Goal: Check status: Check status

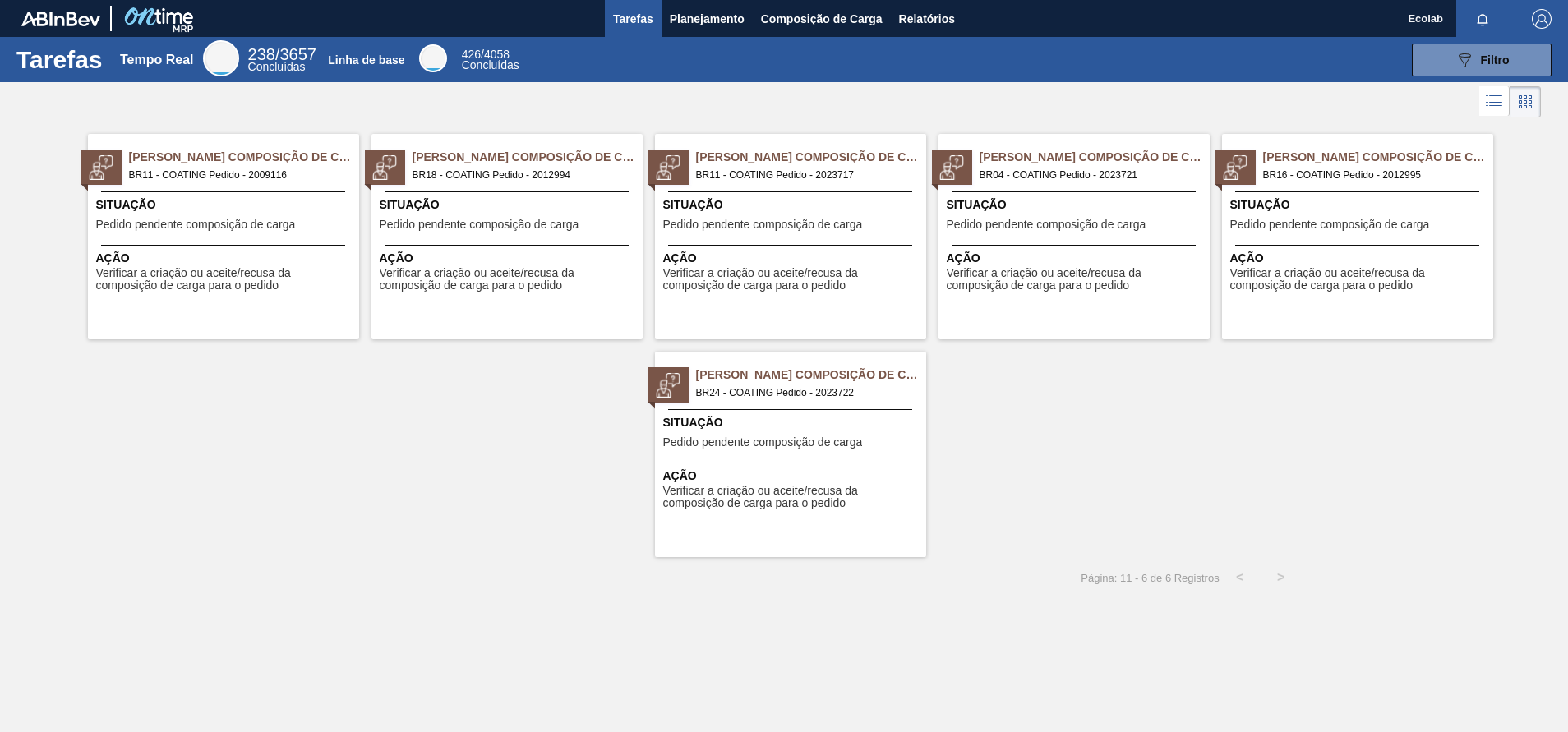
click at [1029, 586] on div "Página: 1 1 - 6 de 6 Registros < >" at bounding box center [650, 578] width 1301 height 41
click at [1412, 428] on div "Pedido Aguardando Composição de Carga BR11 - COATING Pedido - 2009116 Situação …" at bounding box center [784, 339] width 1568 height 435
click at [696, 16] on span "Planejamento" at bounding box center [707, 18] width 75 height 20
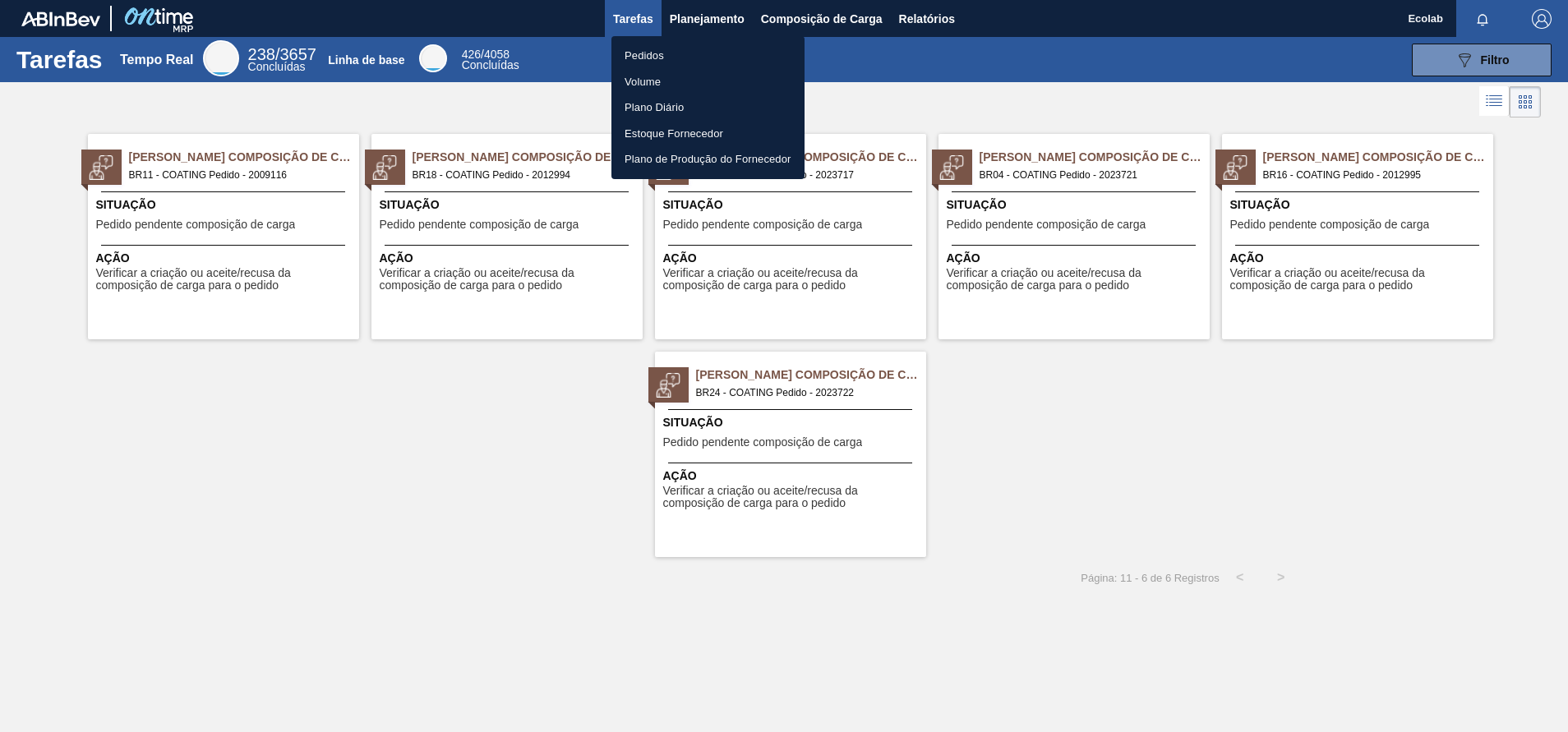
click at [641, 47] on li "Pedidos" at bounding box center [708, 56] width 193 height 26
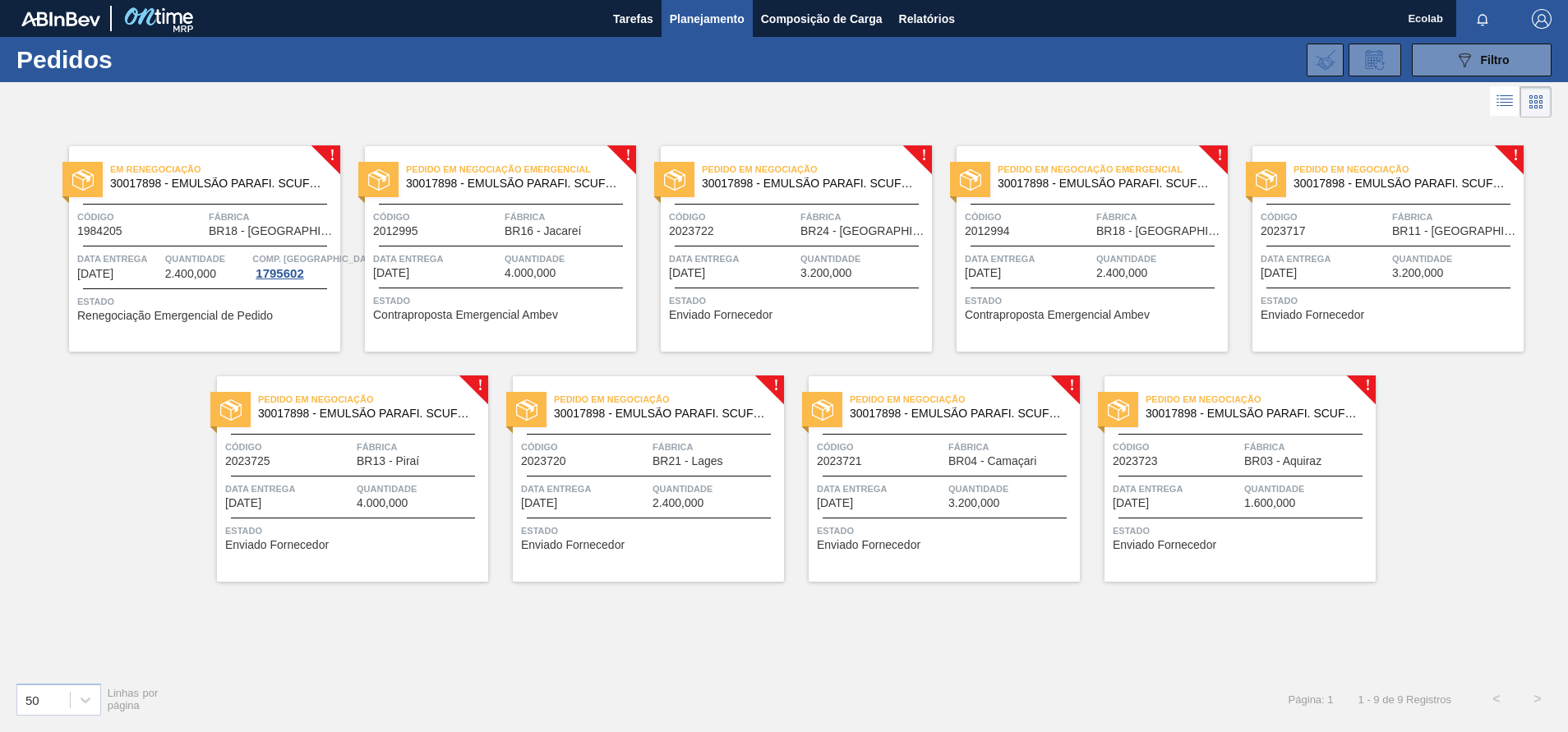
click at [1195, 502] on div "Data entrega 02/10/2025" at bounding box center [1176, 494] width 128 height 28
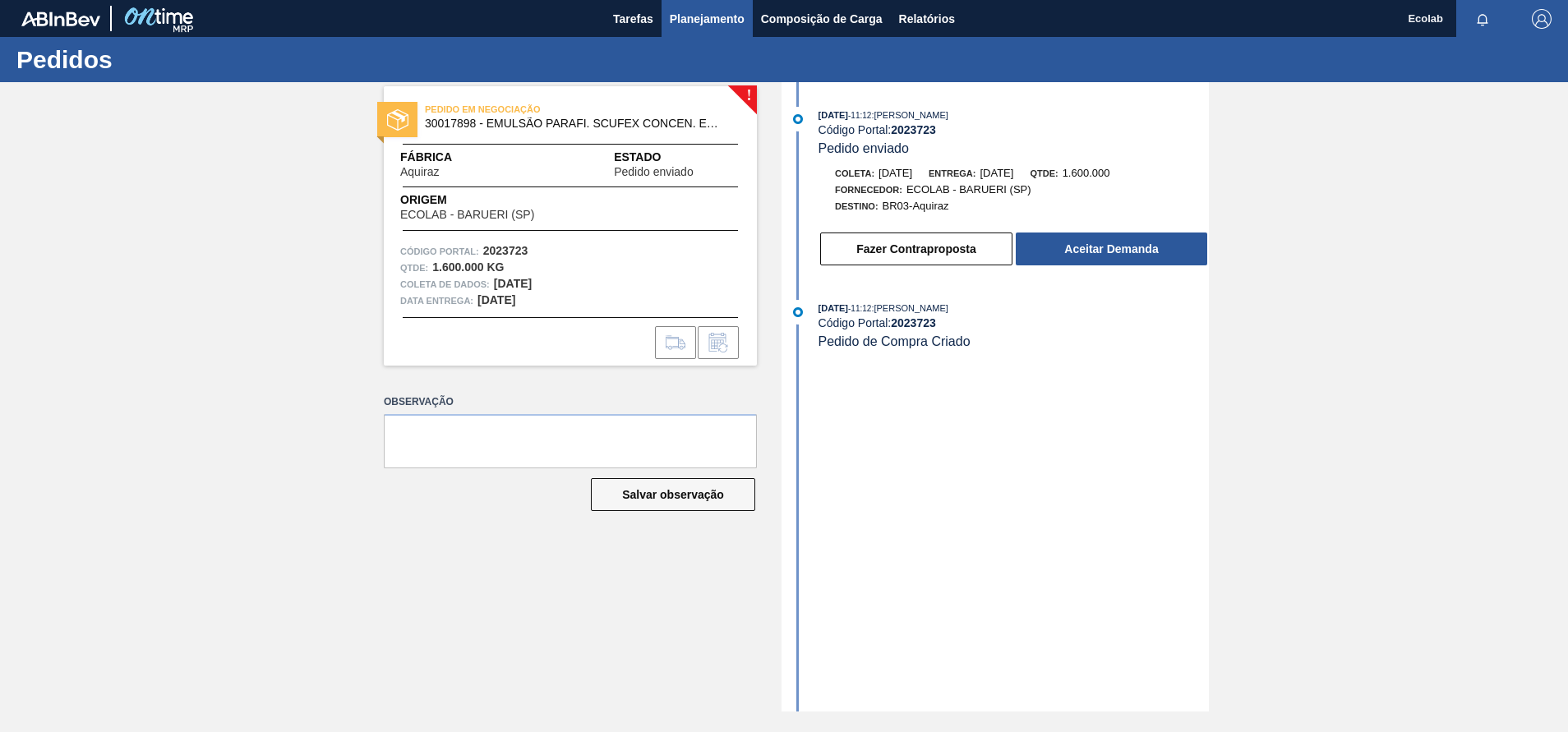
click at [703, 18] on span "Planejamento" at bounding box center [707, 18] width 75 height 20
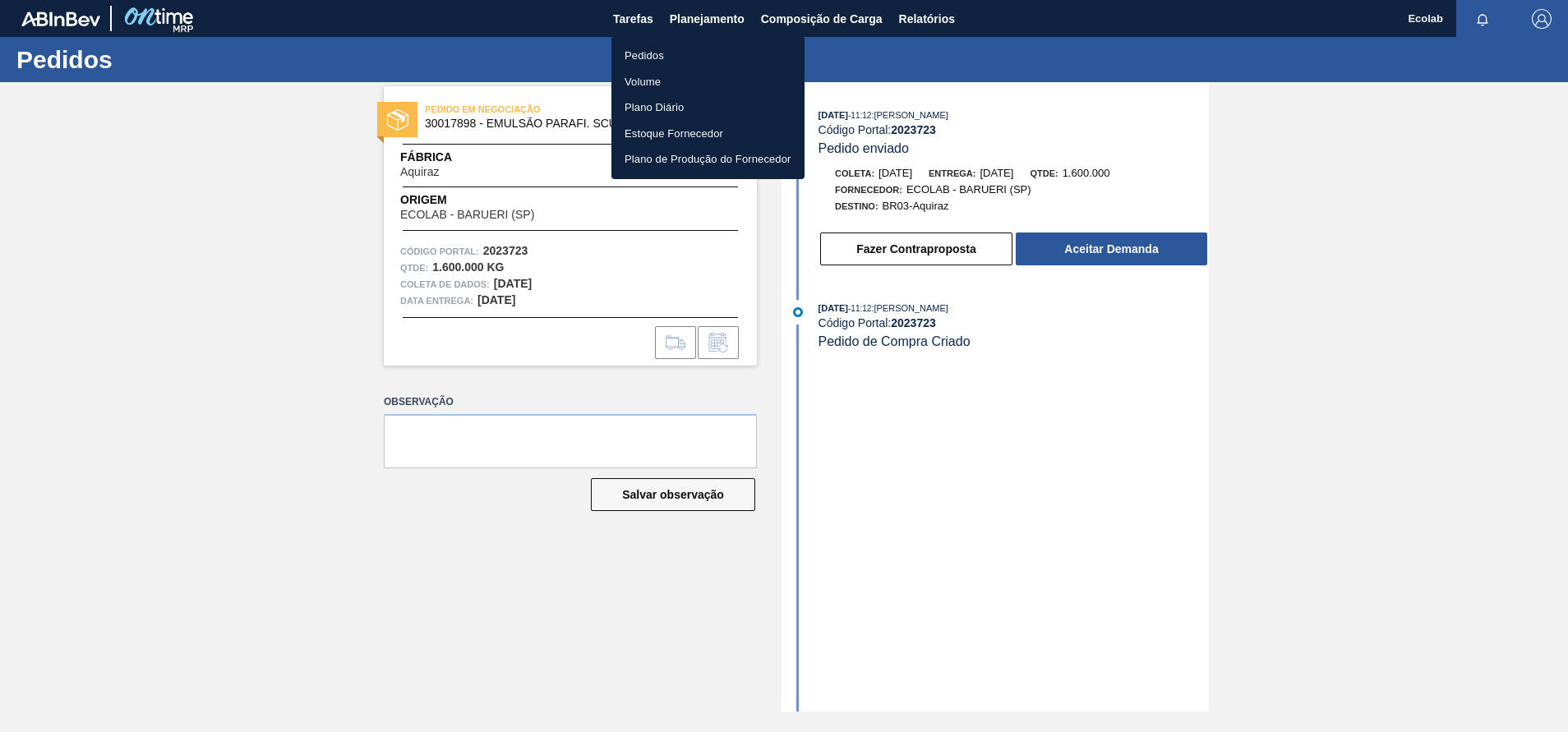
click at [648, 49] on li "Pedidos" at bounding box center [708, 56] width 193 height 26
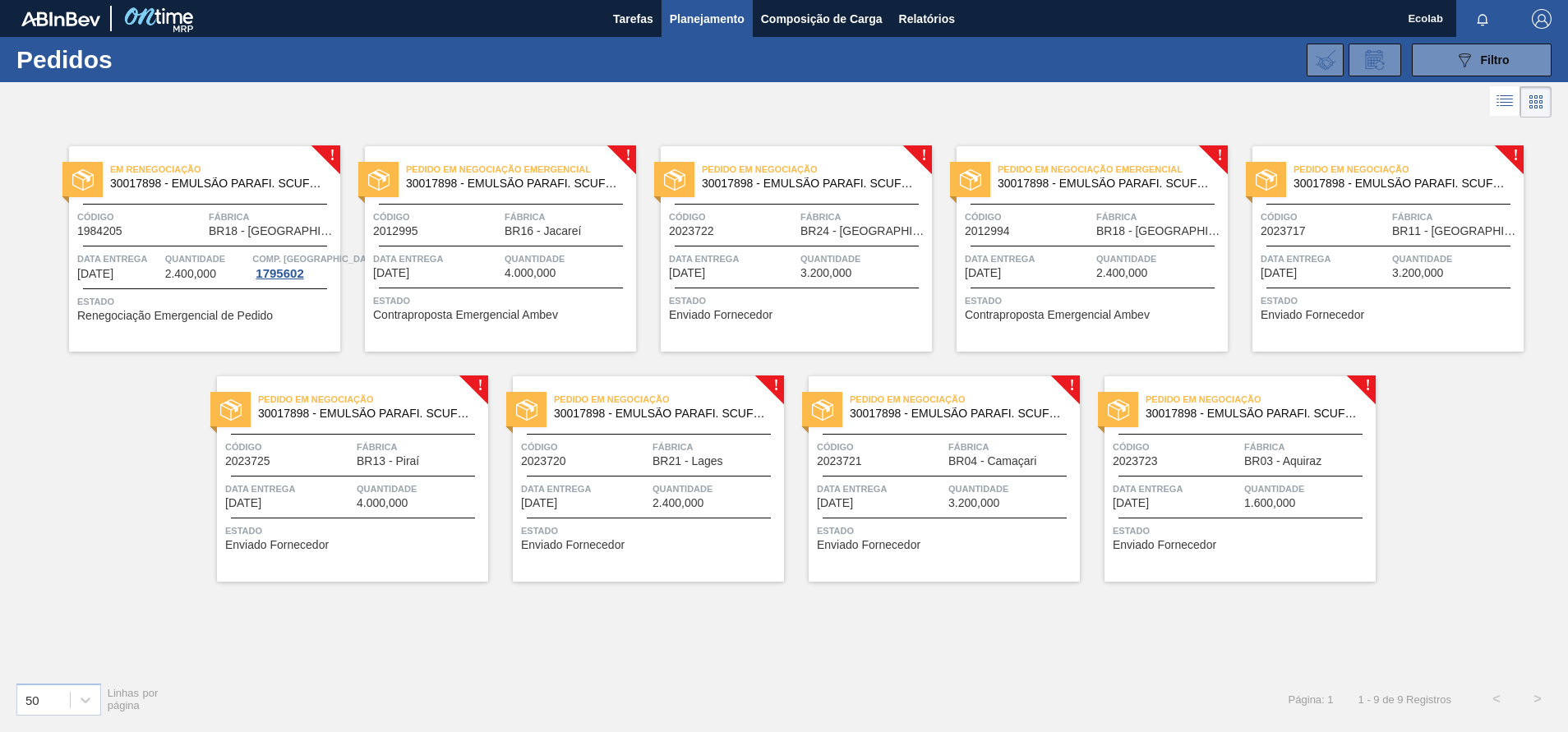
click at [1176, 242] on div "Pedido em Negociação Emergencial 30017898 - EMULSÃO PARAFI. SCUFEX CONCEN. ECOL…" at bounding box center [1092, 249] width 271 height 205
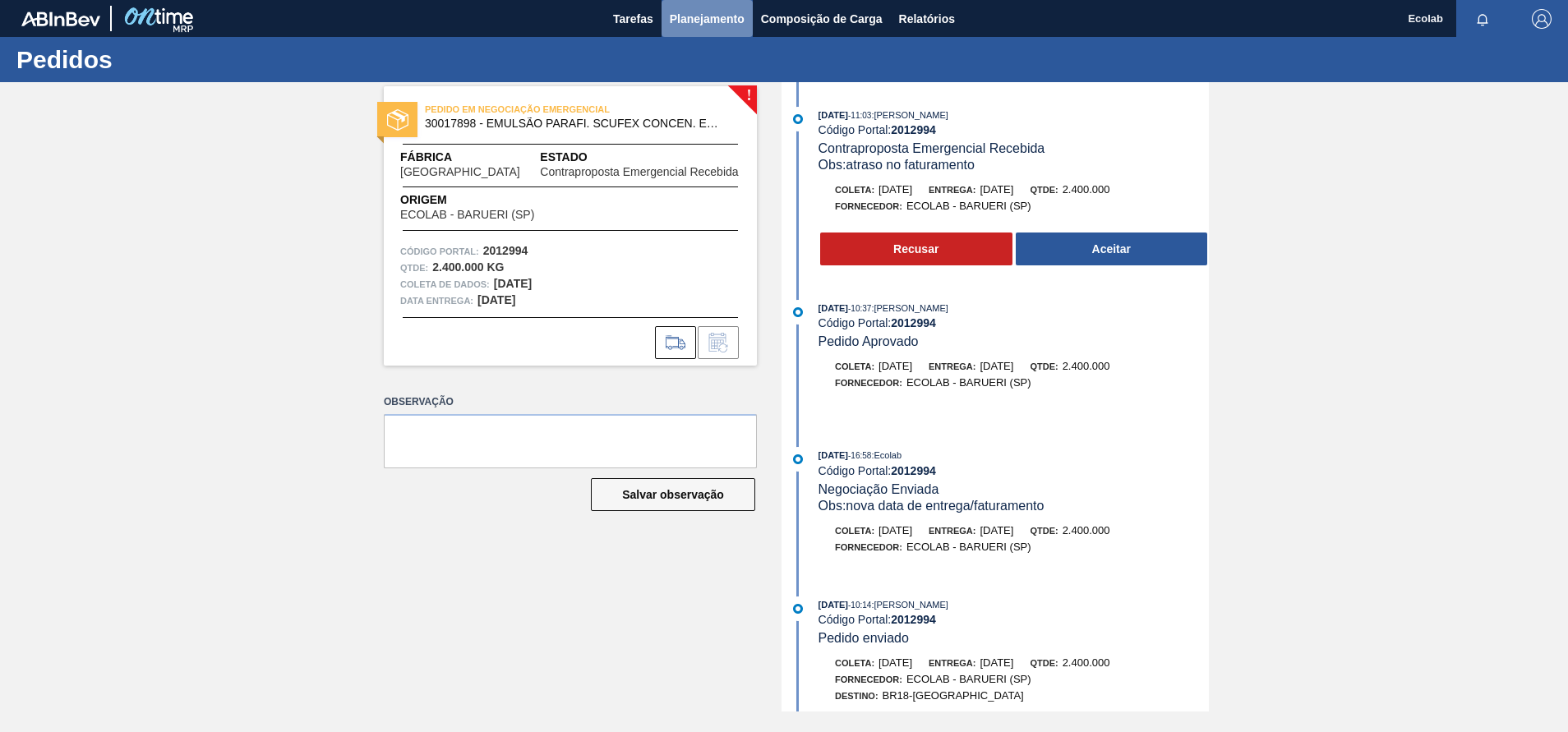
click at [706, 11] on span "Planejamento" at bounding box center [707, 18] width 75 height 20
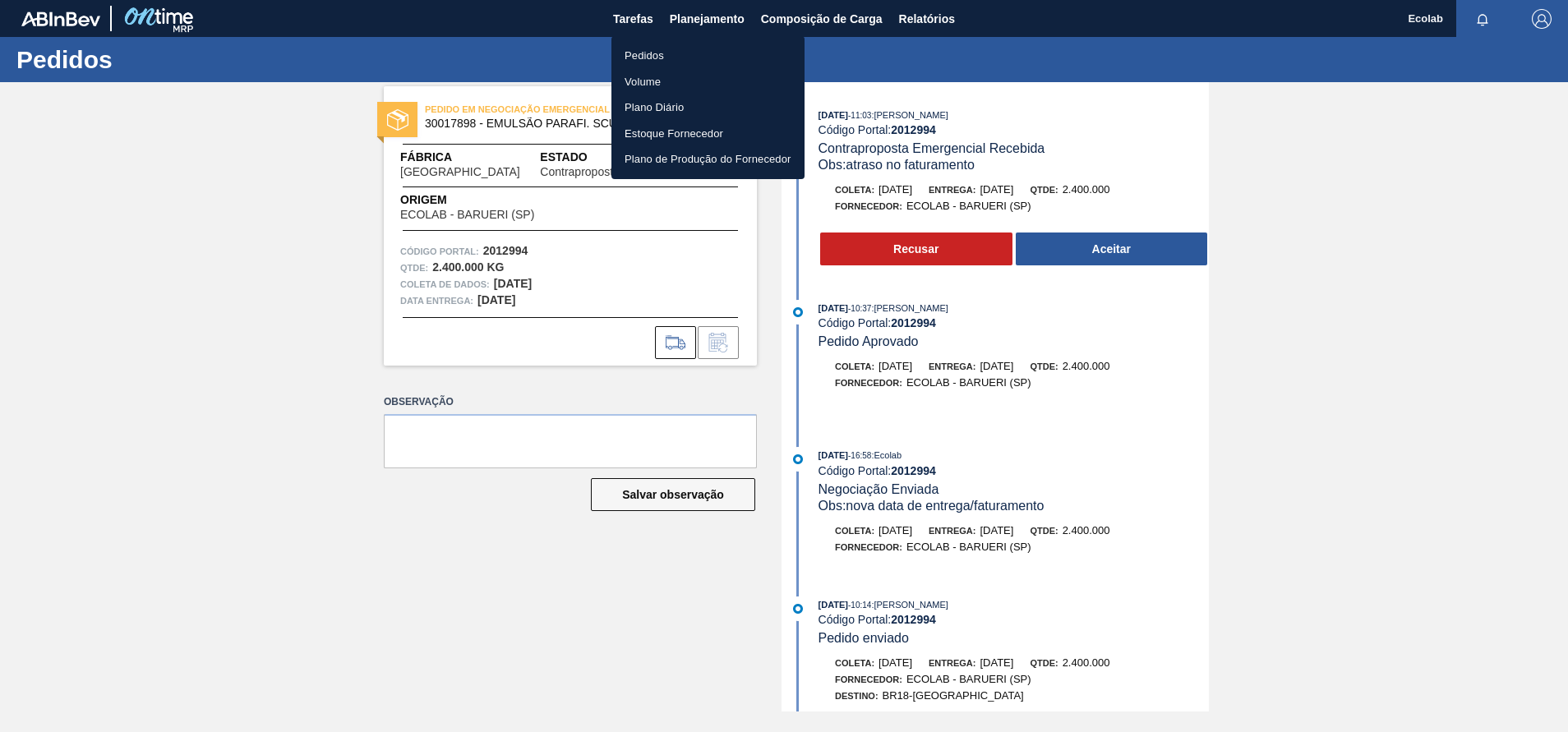
click at [644, 52] on li "Pedidos" at bounding box center [708, 56] width 193 height 26
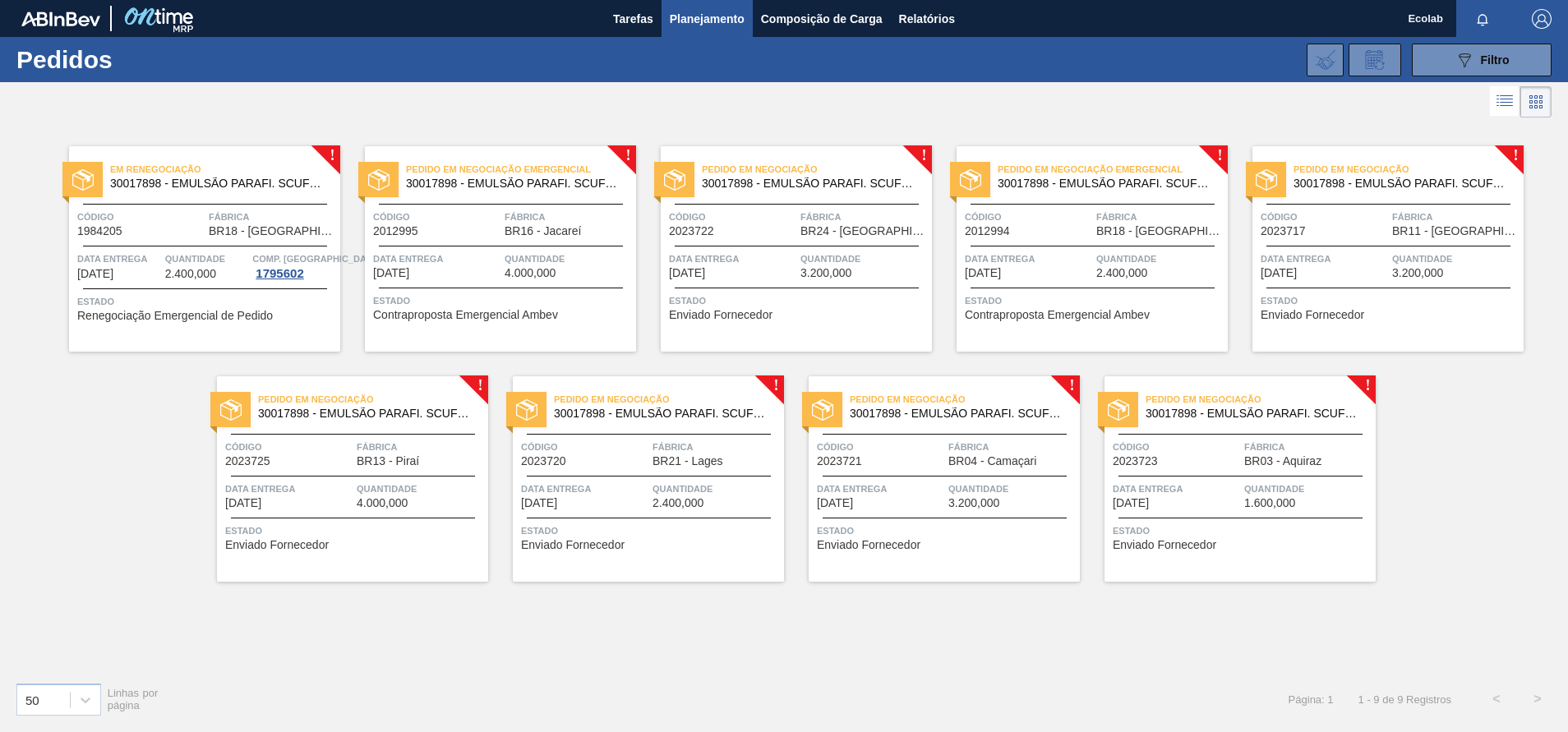
click at [763, 271] on div "Data entrega 17/09/2025" at bounding box center [733, 265] width 128 height 28
click at [317, 489] on span "Data entrega" at bounding box center [289, 488] width 128 height 16
click at [621, 545] on span "Enviado Fornecedor" at bounding box center [573, 545] width 103 height 12
